Goal: Navigation & Orientation: Find specific page/section

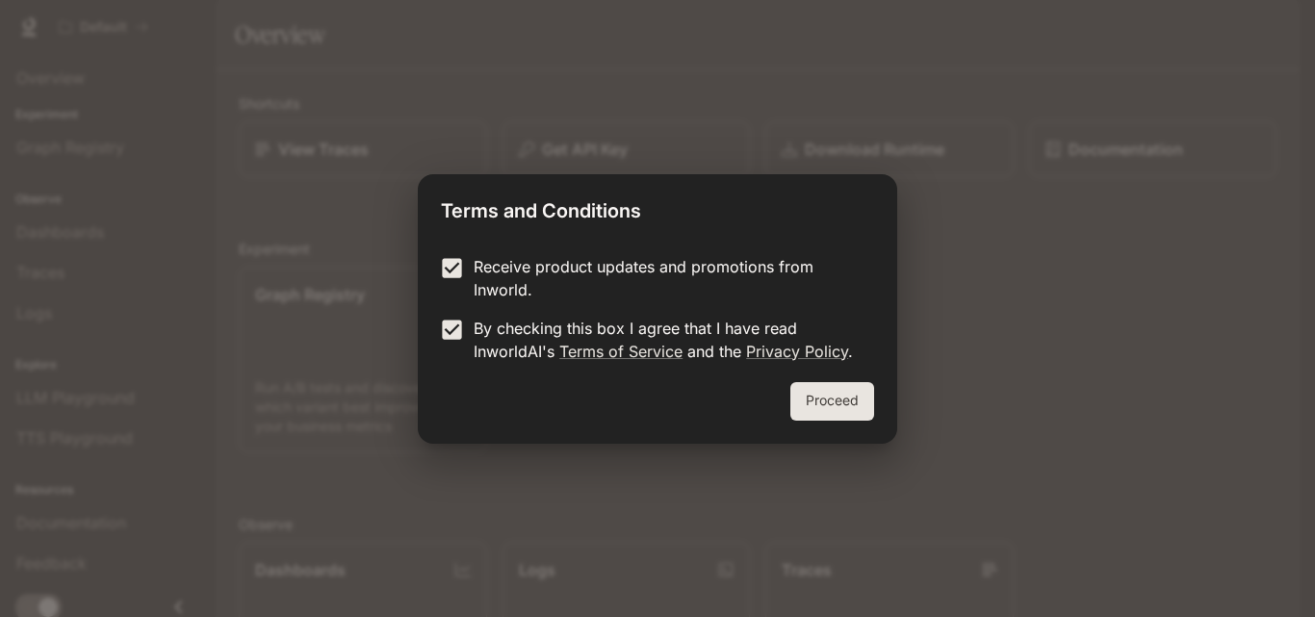
click at [801, 398] on button "Proceed" at bounding box center [833, 401] width 84 height 39
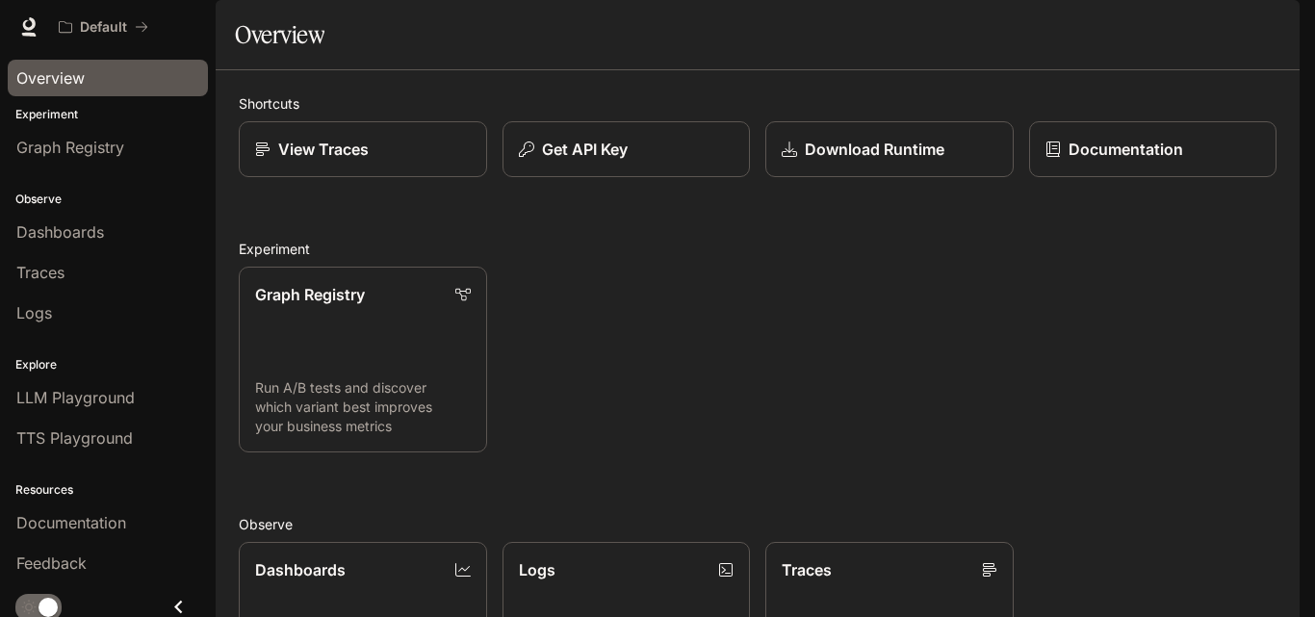
click at [144, 80] on div "Overview" at bounding box center [107, 77] width 183 height 23
click at [73, 85] on span "Overview" at bounding box center [50, 77] width 68 height 23
click at [230, 21] on div "Default" at bounding box center [589, 27] width 1079 height 39
click at [102, 72] on div "Overview" at bounding box center [107, 77] width 183 height 23
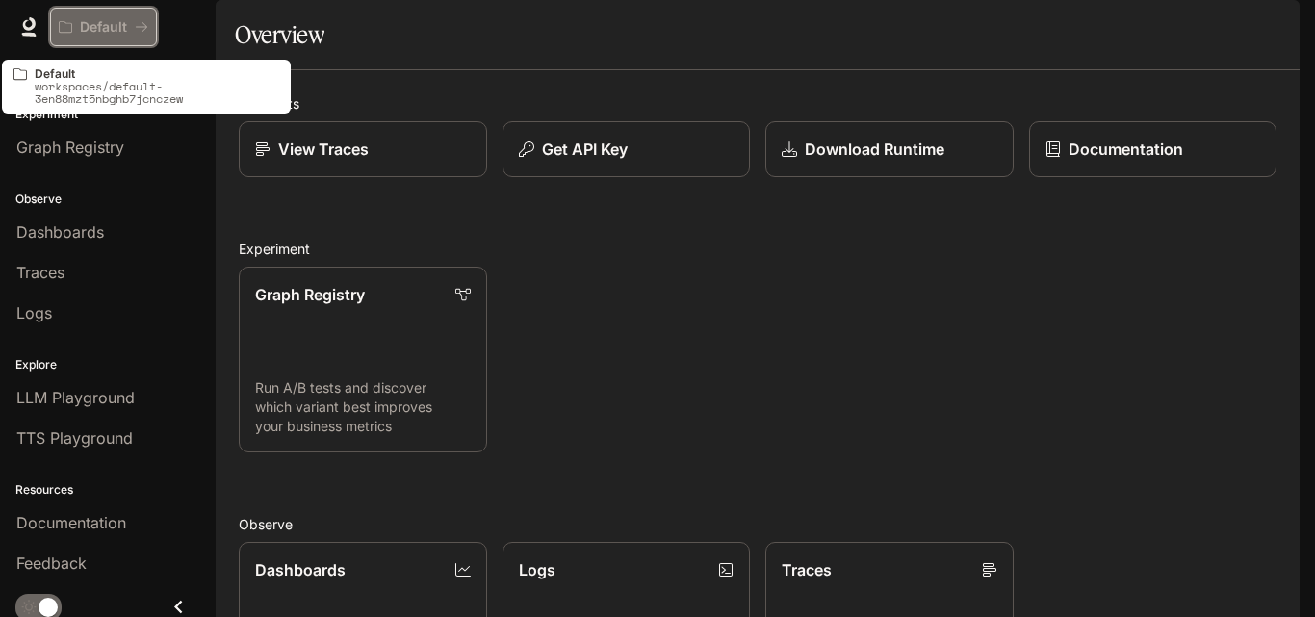
click at [128, 16] on button "Default" at bounding box center [103, 27] width 107 height 39
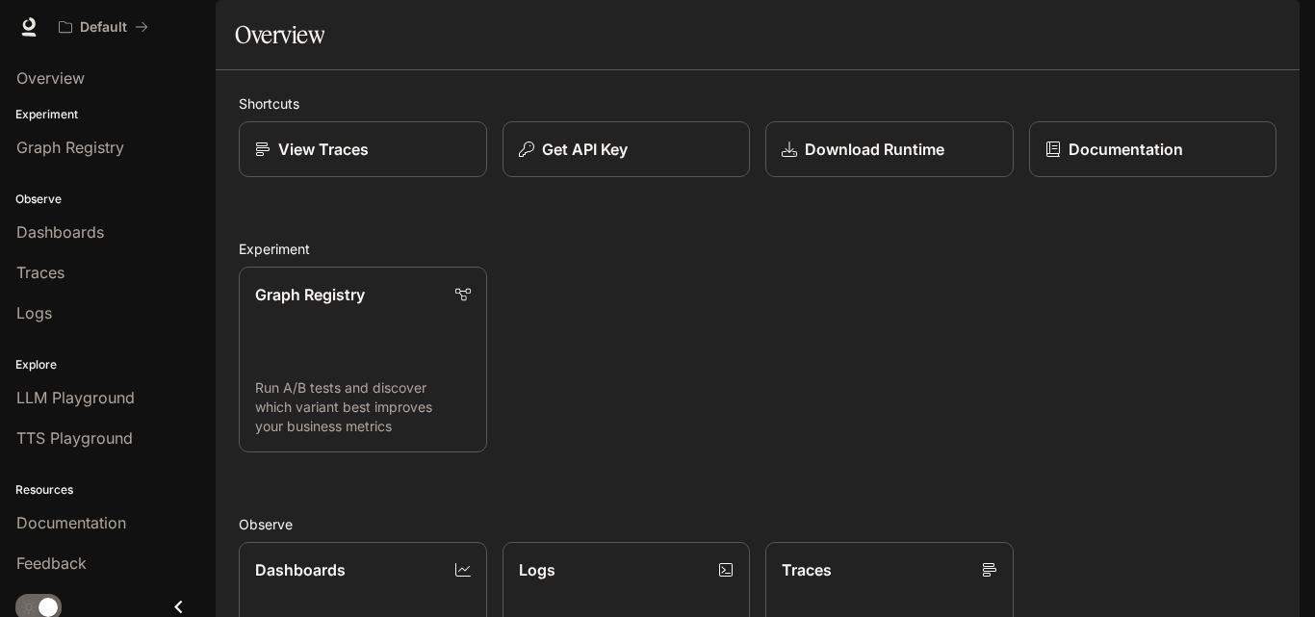
scroll to position [472, 0]
click at [84, 140] on span "Graph Registry" at bounding box center [70, 147] width 108 height 23
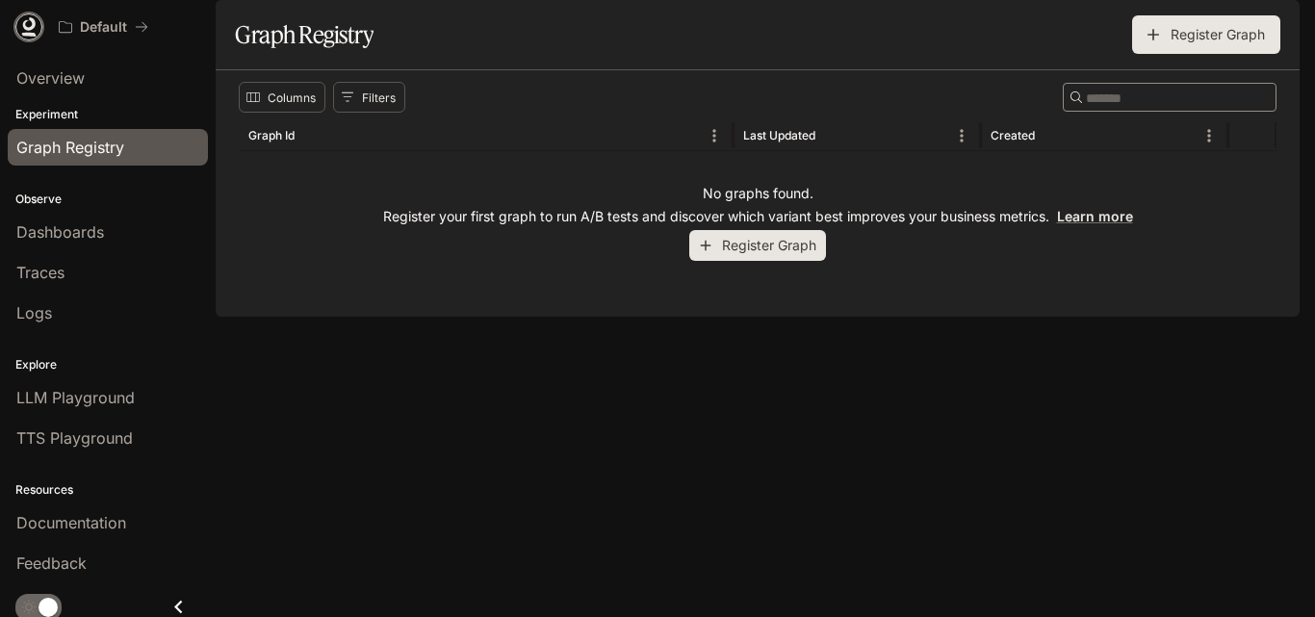
click at [28, 19] on icon at bounding box center [28, 26] width 19 height 19
